Goal: Transaction & Acquisition: Subscribe to service/newsletter

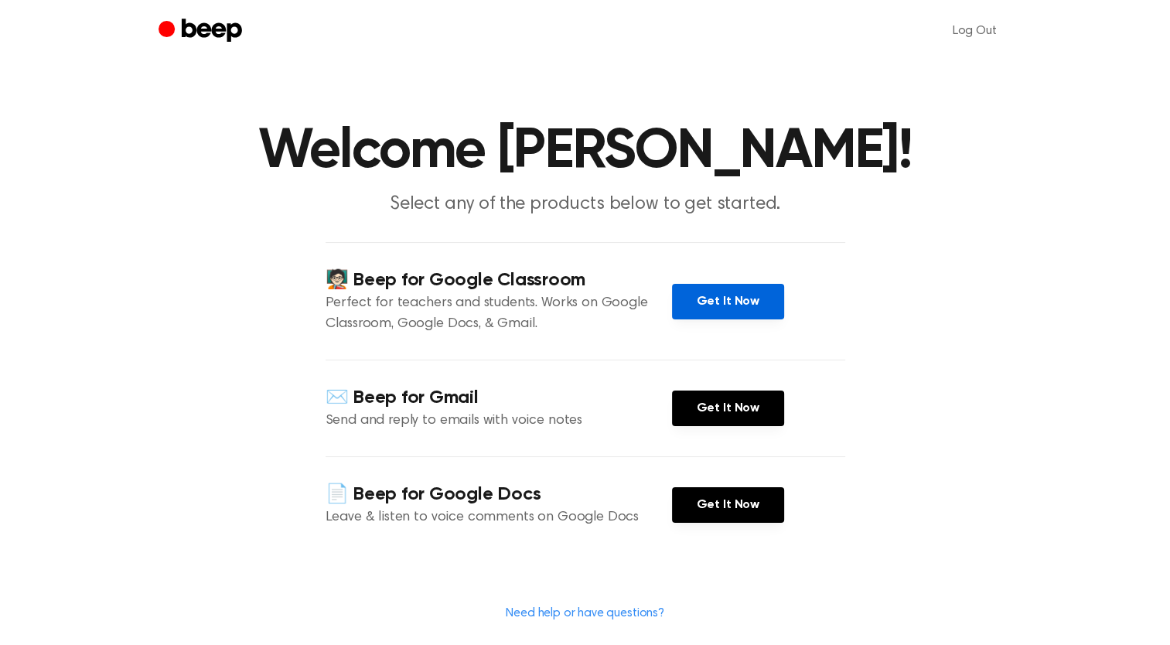
click at [721, 319] on link "Get It Now" at bounding box center [728, 302] width 112 height 36
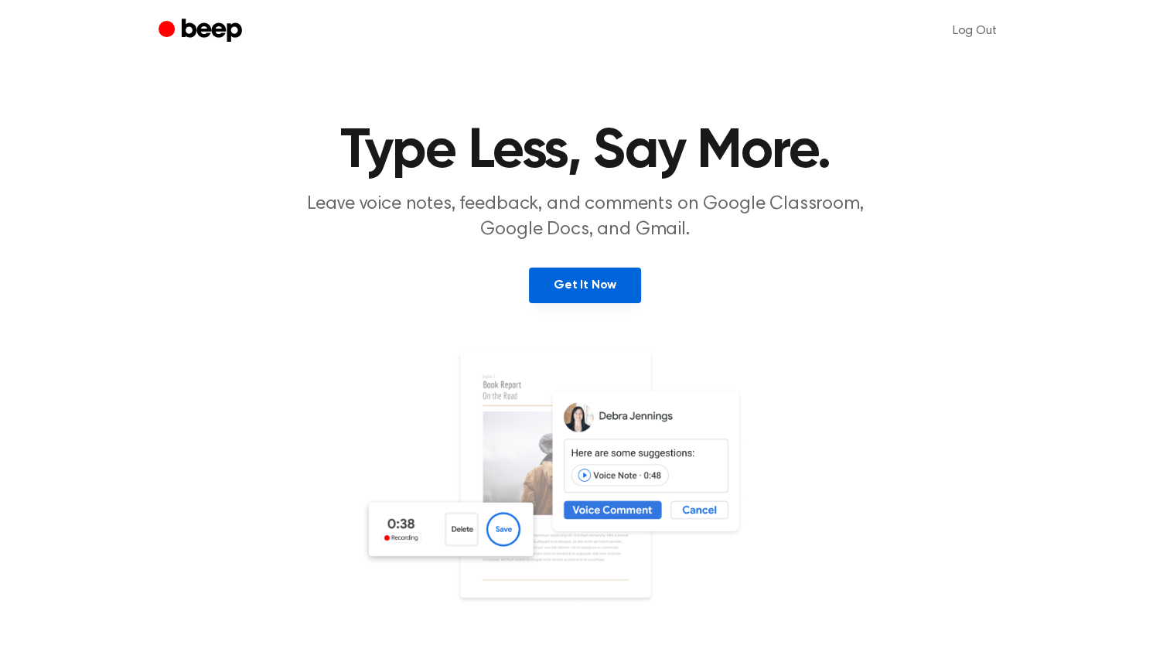
click at [605, 295] on link "Get It Now" at bounding box center [585, 286] width 112 height 36
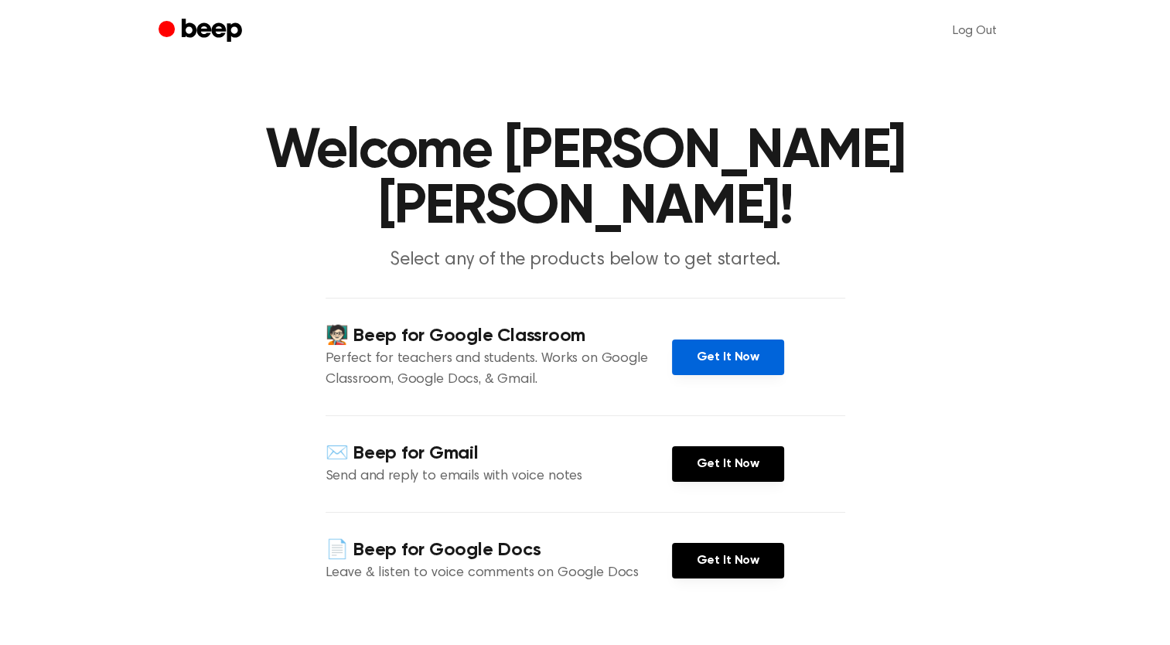
click at [690, 360] on link "Get It Now" at bounding box center [728, 357] width 112 height 36
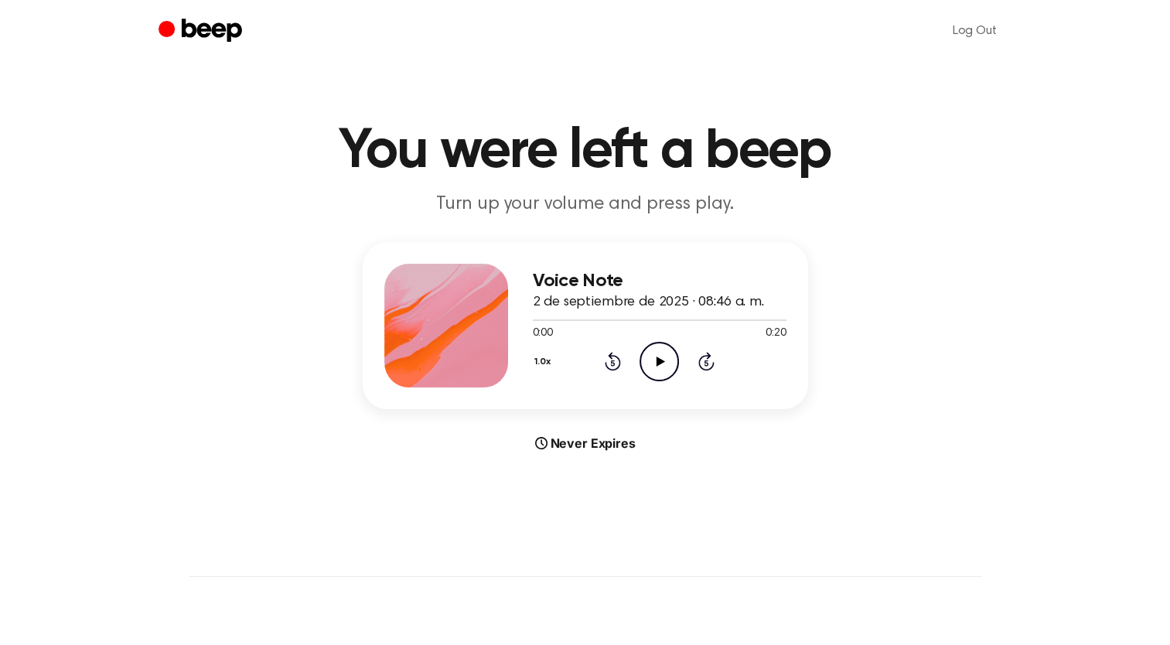
click at [655, 370] on icon "Play Audio" at bounding box center [658, 361] width 39 height 39
click at [837, 73] on main "You were left a beep Turn up your volume and press play. Voice Note 2 de septie…" at bounding box center [585, 462] width 1170 height 924
drag, startPoint x: 549, startPoint y: 306, endPoint x: 387, endPoint y: 309, distance: 162.4
click at [387, 309] on div "Voice Note 2 de septiembre de 2025 · 08:46 a. m. 0:08 0:20 Your browser does no…" at bounding box center [585, 325] width 445 height 167
click at [898, 247] on div "Voice Note 2 de septiembre de 2025 · 08:46 a. m. 0:08 0:20 Your browser does no…" at bounding box center [585, 347] width 1133 height 210
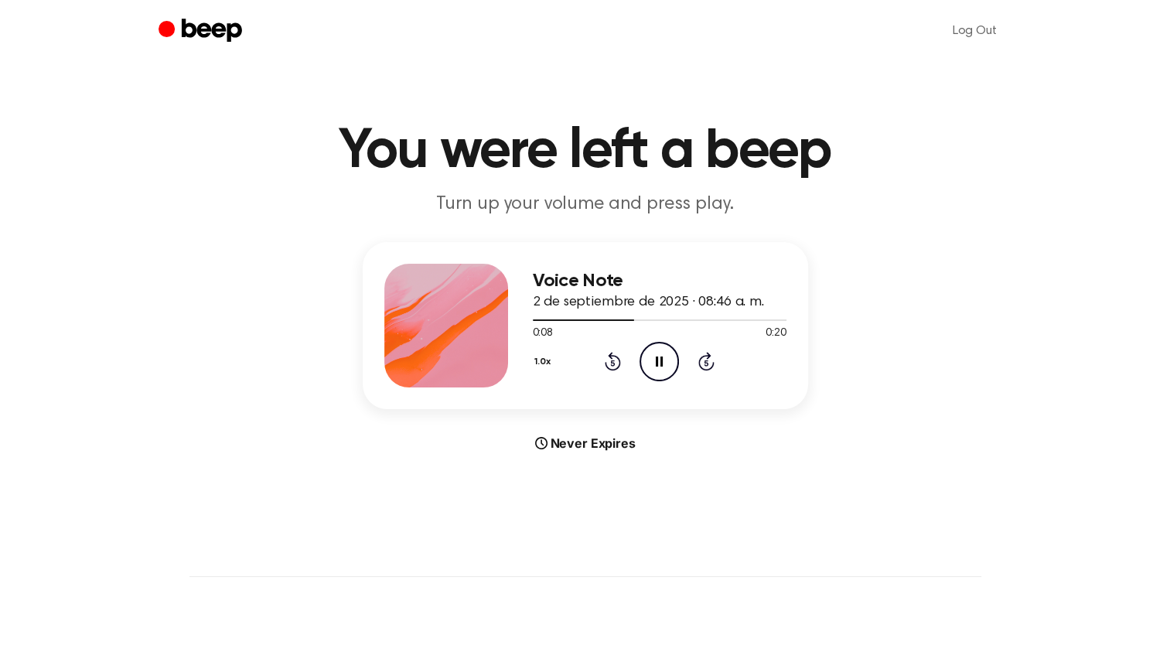
drag, startPoint x: 626, startPoint y: 318, endPoint x: 510, endPoint y: 326, distance: 116.2
click at [510, 326] on div "Voice Note 2 de septiembre de 2025 · 08:46 a. m. 0:08 0:20 Your browser does no…" at bounding box center [585, 325] width 445 height 167
drag, startPoint x: 510, startPoint y: 326, endPoint x: 559, endPoint y: 315, distance: 50.5
click at [559, 315] on div at bounding box center [660, 319] width 254 height 12
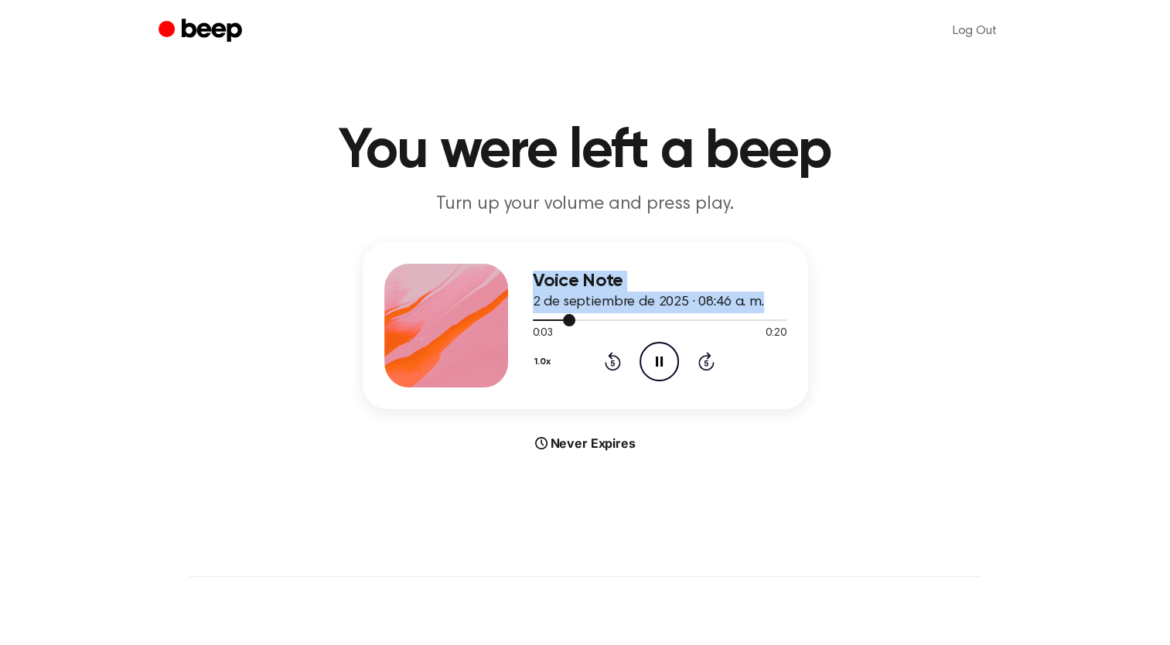
drag, startPoint x: 559, startPoint y: 315, endPoint x: 533, endPoint y: 319, distance: 26.6
click at [533, 319] on div at bounding box center [660, 319] width 254 height 12
click at [900, 233] on main "You were left a beep Turn up your volume and press play. Voice Note 2 de septie…" at bounding box center [585, 462] width 1170 height 924
click at [660, 314] on div at bounding box center [660, 319] width 254 height 12
click at [538, 315] on div at bounding box center [660, 319] width 254 height 12
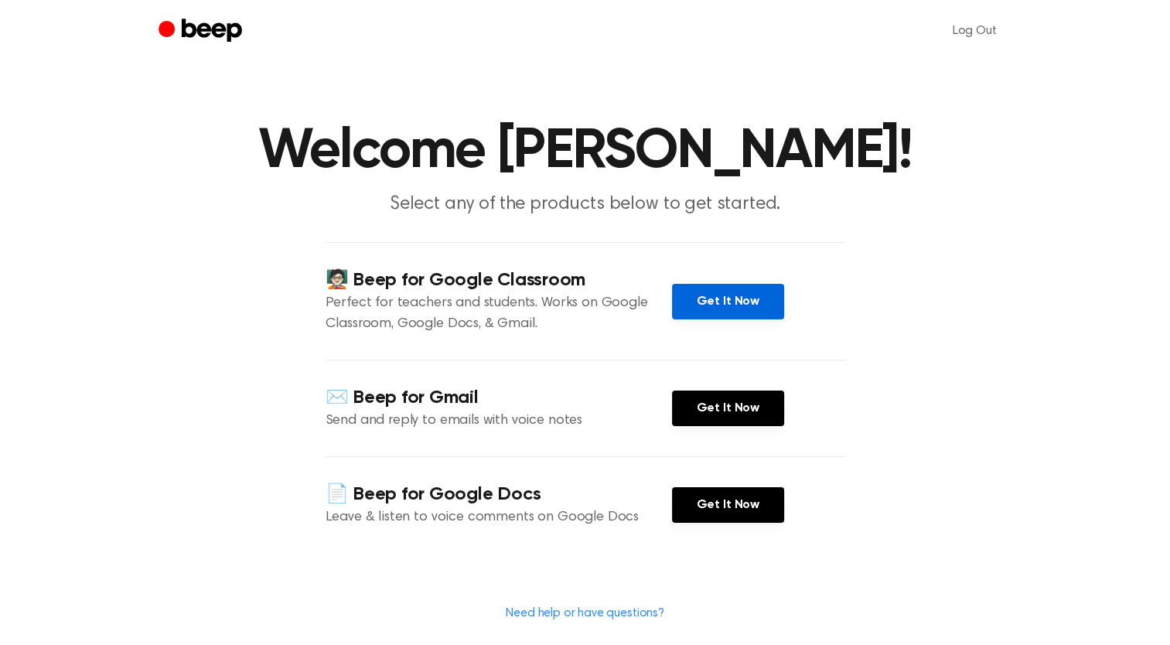
click at [672, 319] on link "Get It Now" at bounding box center [728, 302] width 112 height 36
